Goal: Check status: Check status

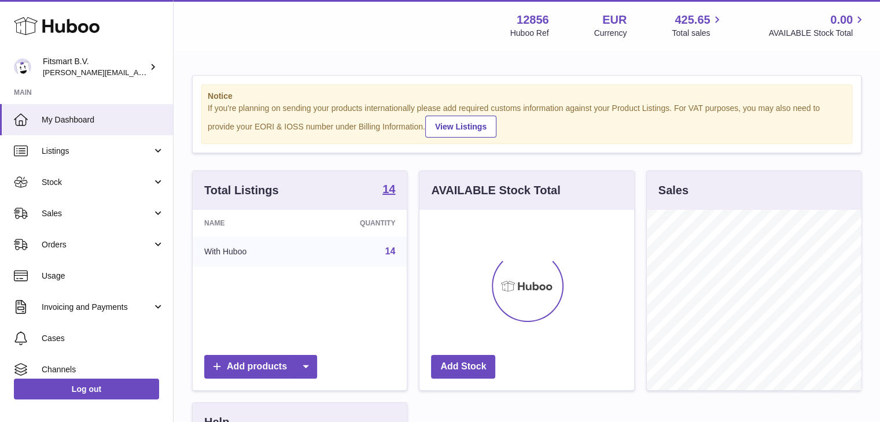
scroll to position [180, 215]
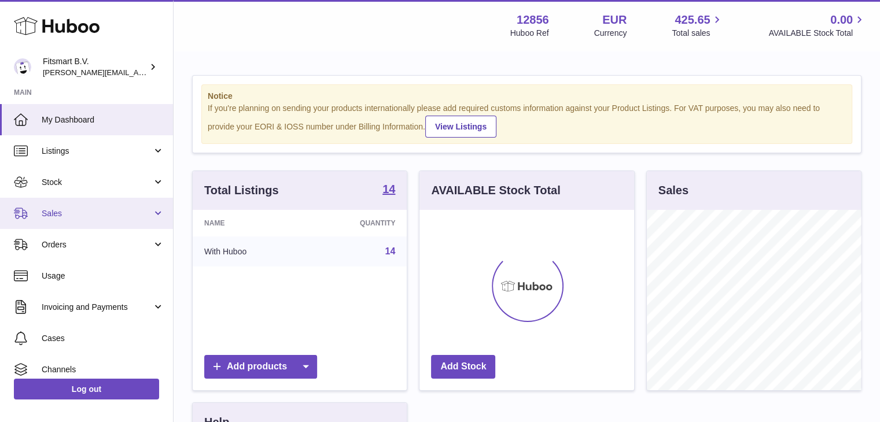
click at [65, 218] on span "Sales" at bounding box center [97, 213] width 110 height 11
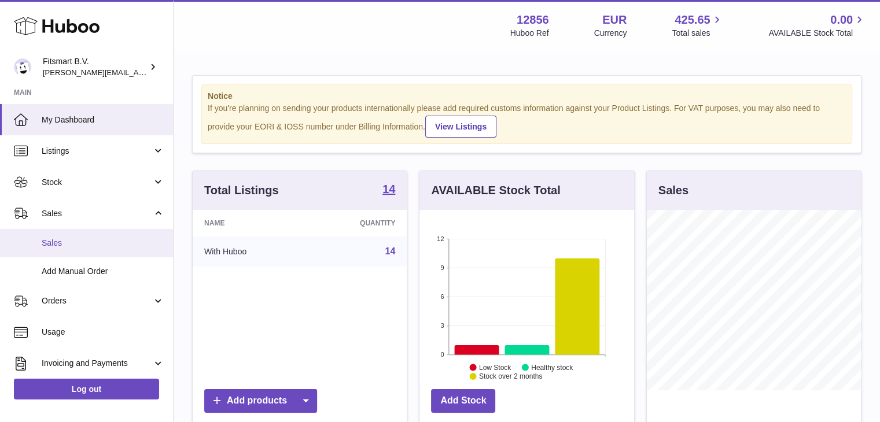
click at [64, 251] on link "Sales" at bounding box center [86, 243] width 173 height 28
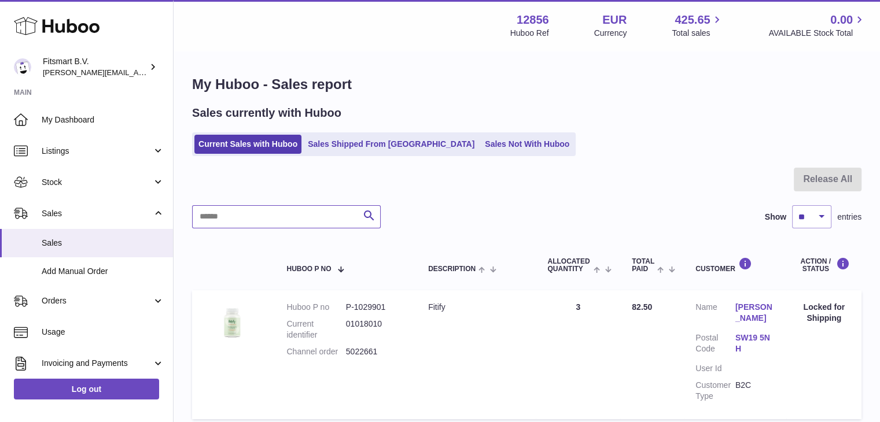
click at [214, 215] on input "text" at bounding box center [286, 216] width 189 height 23
paste input "**********"
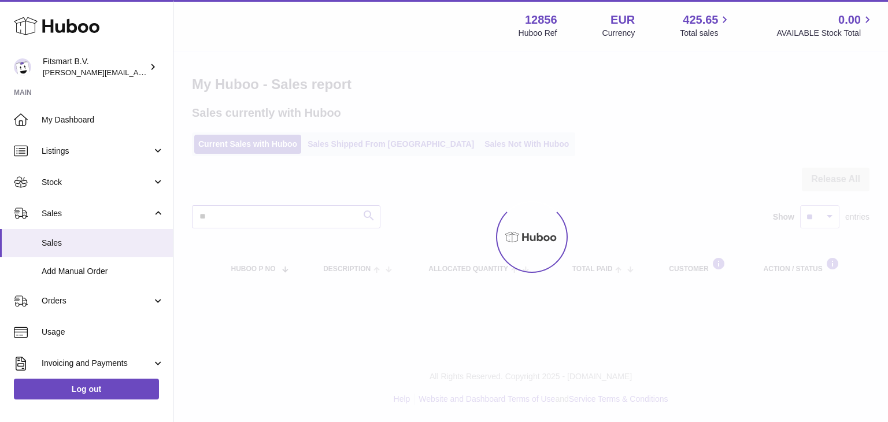
type input "*"
